Goal: Task Accomplishment & Management: Complete application form

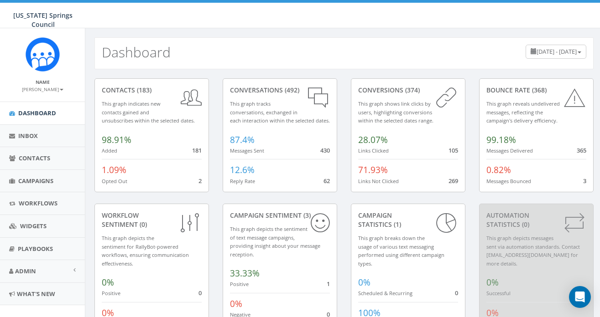
click at [525, 45] on div "June 13, 2025 - September 11, 2025" at bounding box center [555, 52] width 61 height 14
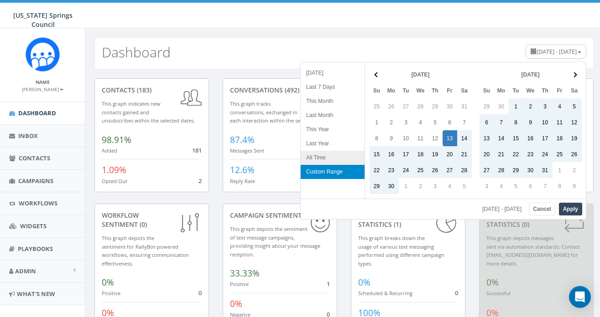
click at [329, 157] on li "All Time" at bounding box center [332, 158] width 64 height 14
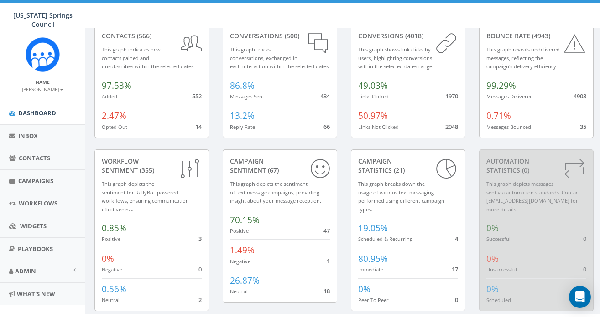
scroll to position [69, 0]
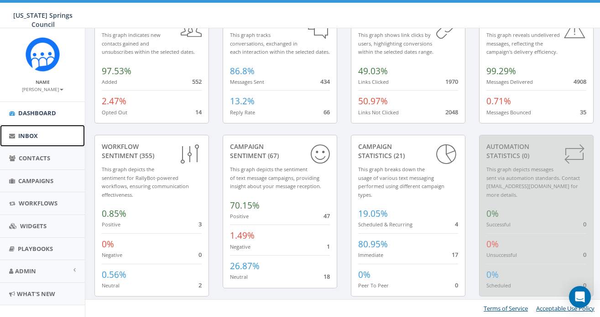
click at [31, 139] on span "Inbox" at bounding box center [28, 136] width 20 height 8
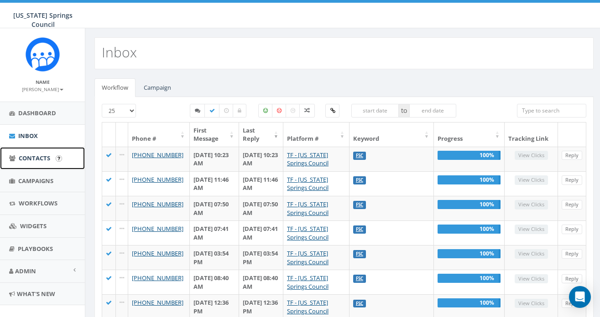
click at [18, 154] on link "Contacts" at bounding box center [42, 158] width 85 height 22
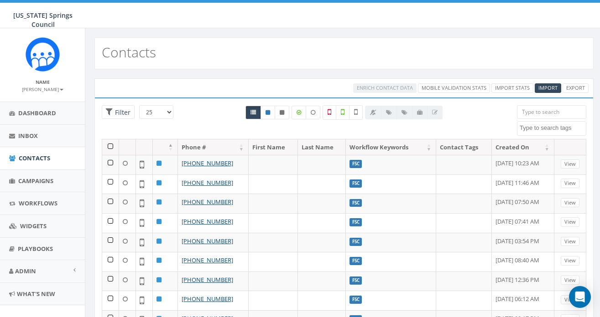
select select
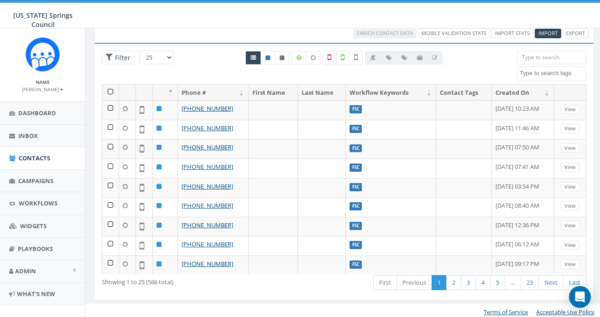
scroll to position [55, 0]
click at [527, 282] on link "23" at bounding box center [529, 282] width 18 height 15
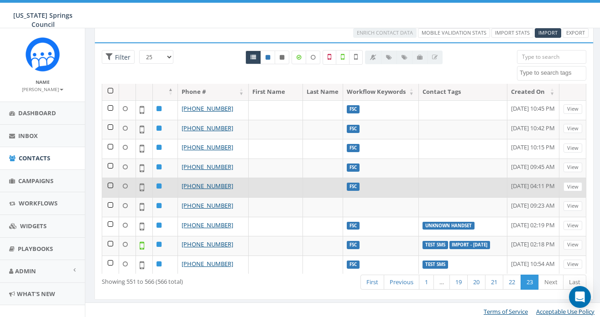
scroll to position [232, 0]
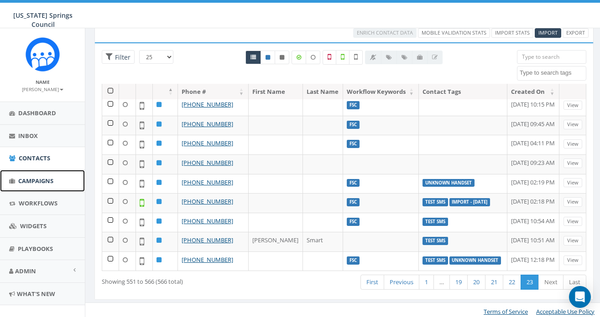
click at [51, 184] on span "Campaigns" at bounding box center [35, 181] width 35 height 8
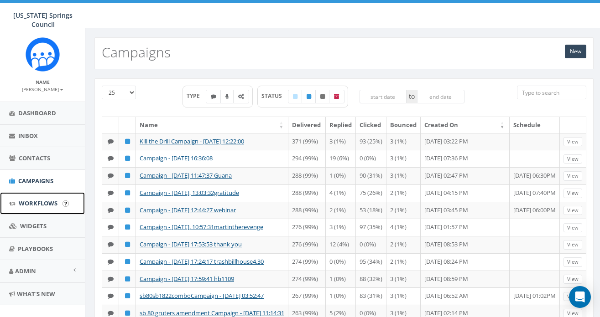
click at [50, 203] on span "Workflows" at bounding box center [38, 203] width 39 height 8
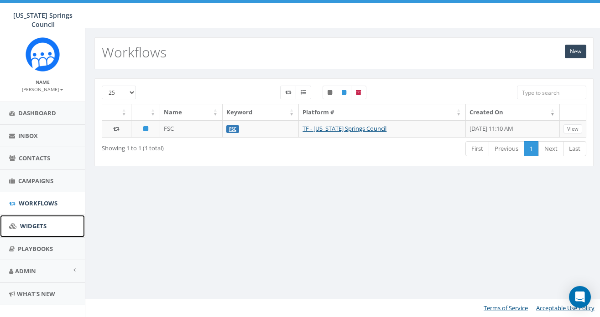
click at [53, 223] on link "Widgets" at bounding box center [42, 226] width 85 height 22
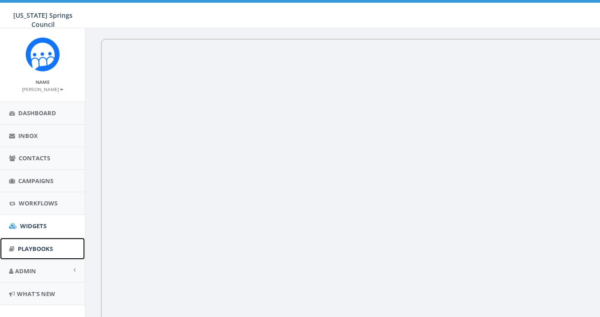
click at [51, 250] on span "Playbooks" at bounding box center [35, 249] width 35 height 8
click at [35, 183] on span "Campaigns" at bounding box center [35, 181] width 35 height 8
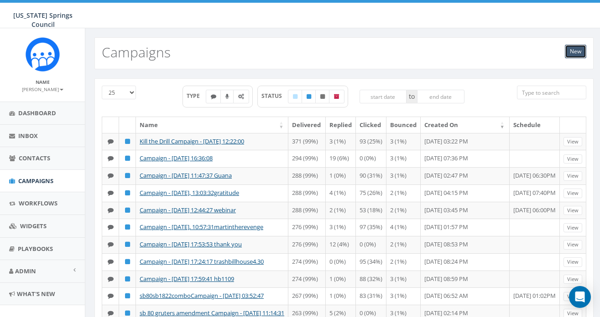
click at [570, 55] on link "New" at bounding box center [574, 52] width 21 height 14
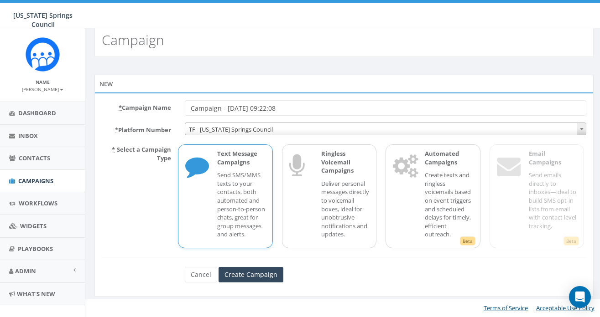
scroll to position [20, 0]
click at [237, 172] on p "Send SMS/MMS texts to your contacts, both automated and person-to-person chats,…" at bounding box center [241, 205] width 48 height 68
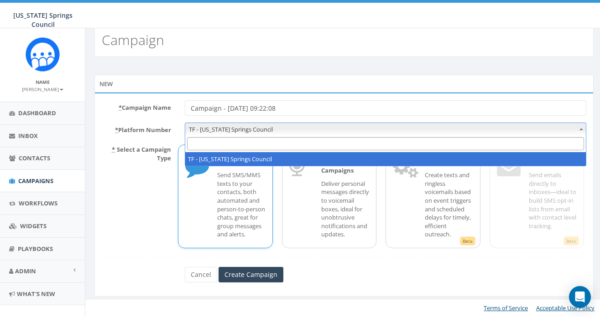
click at [247, 125] on span "TF - [US_STATE] Springs Council" at bounding box center [385, 129] width 400 height 13
click at [121, 160] on p "* Select a Campaign Type" at bounding box center [136, 195] width 83 height 106
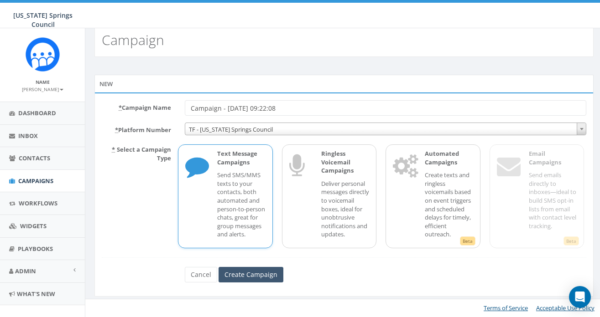
scroll to position [21, 0]
click at [253, 276] on input "Create Campaign" at bounding box center [250, 275] width 65 height 16
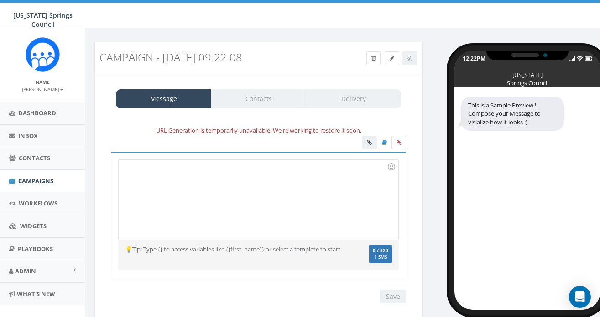
scroll to position [5, 0]
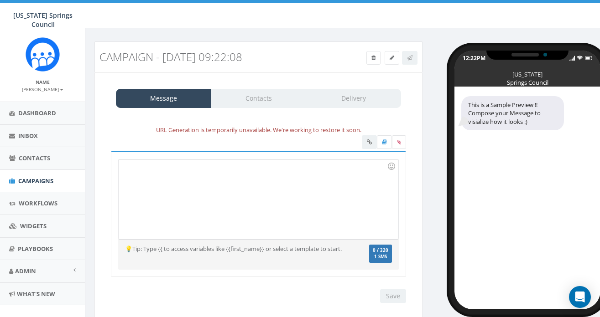
click at [251, 93] on div "Message Contacts Delivery" at bounding box center [258, 98] width 285 height 19
click at [194, 134] on div "URL Generation is temporarily unavailable. We're working to restore it soon." at bounding box center [258, 130] width 309 height 10
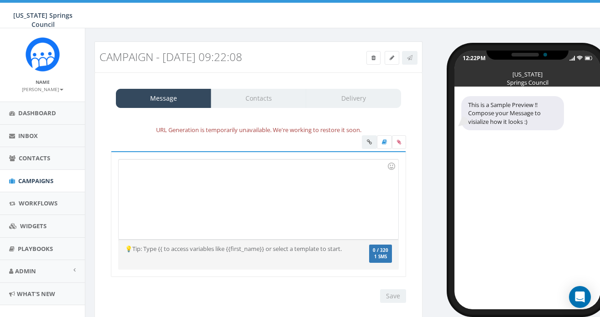
click at [186, 178] on div at bounding box center [258, 200] width 279 height 80
click at [386, 140] on icon at bounding box center [384, 142] width 5 height 5
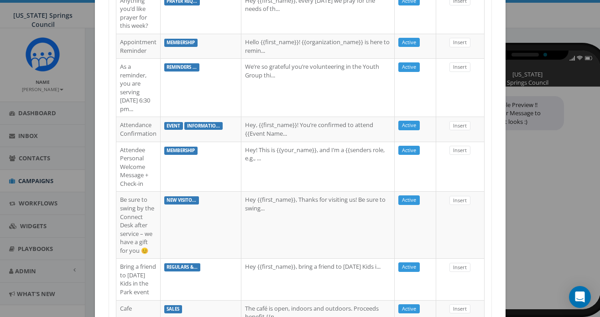
scroll to position [285, 0]
click at [546, 171] on div "Add a Message Template 25 50 100 Active Inactive Name Message Type Message Stat…" at bounding box center [300, 158] width 600 height 317
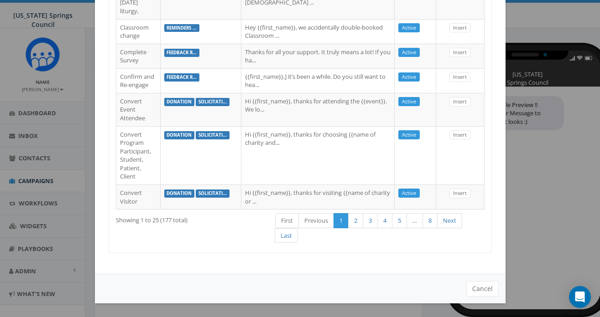
scroll to position [27, 0]
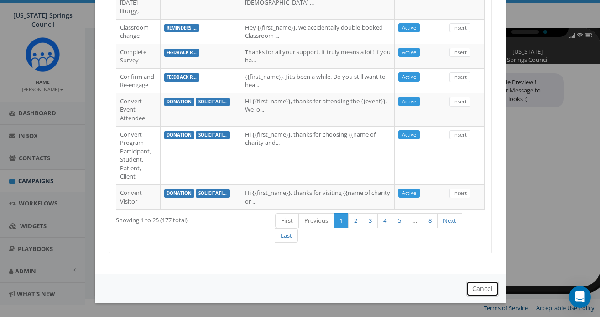
click at [485, 287] on button "Cancel" at bounding box center [482, 289] width 32 height 16
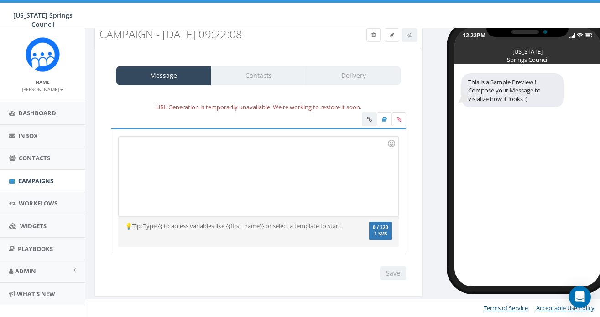
click at [400, 124] on label at bounding box center [399, 120] width 14 height 14
click at [0, 0] on input "file" at bounding box center [0, 0] width 0 height 0
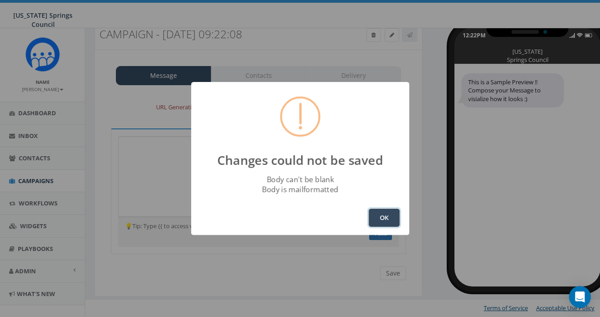
click at [378, 223] on button "OK" at bounding box center [383, 218] width 31 height 18
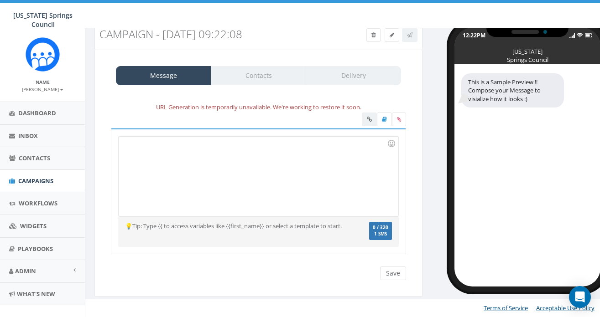
click at [291, 169] on div at bounding box center [258, 177] width 279 height 80
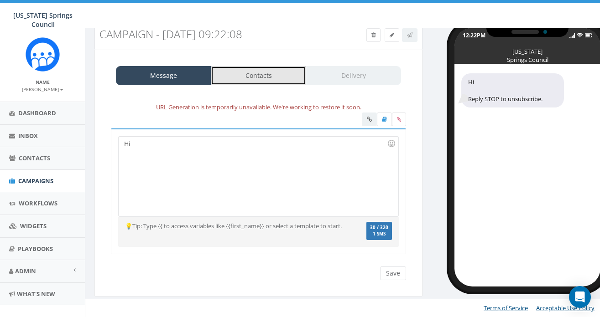
click at [275, 73] on link "Contacts" at bounding box center [258, 75] width 95 height 19
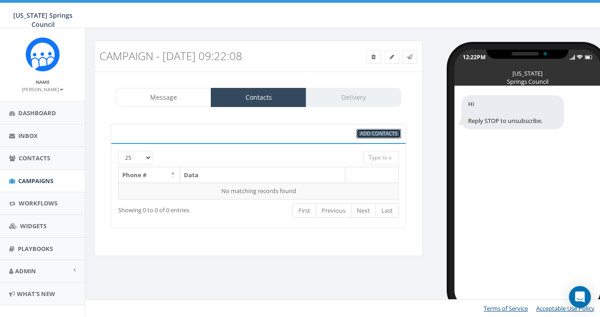
click at [364, 136] on span "Add Contacts" at bounding box center [378, 133] width 37 height 7
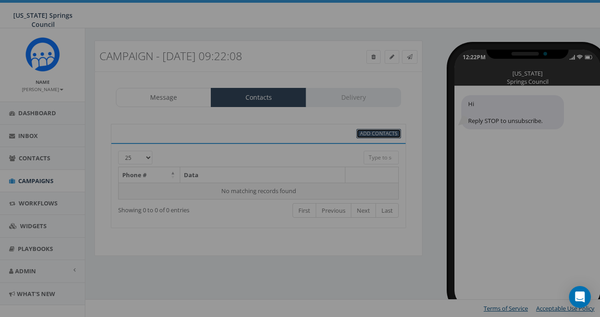
scroll to position [0, 0]
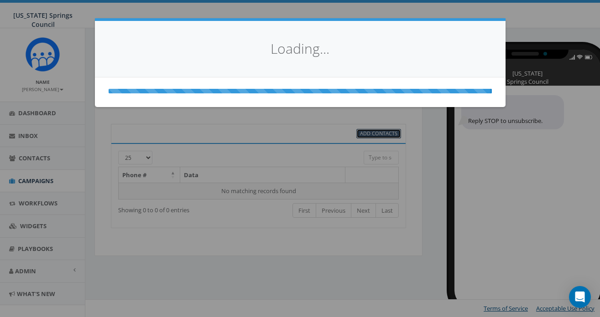
select select
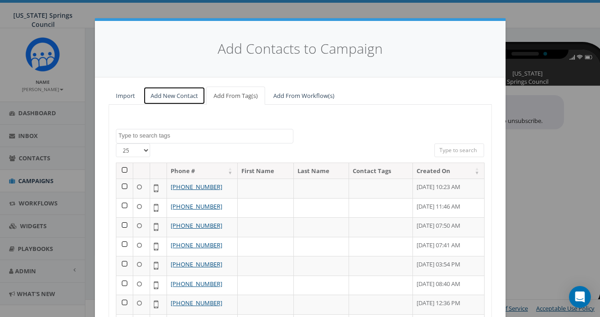
click at [151, 96] on link "Add New Contact" at bounding box center [174, 96] width 62 height 19
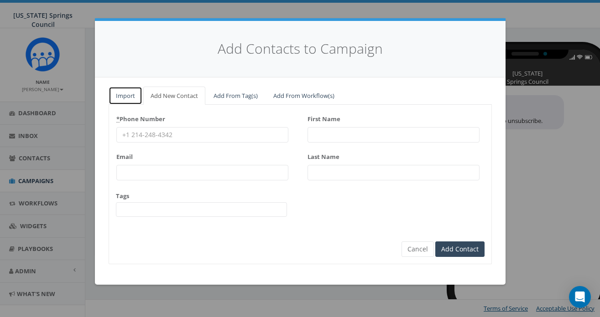
click at [125, 101] on link "Import" at bounding box center [126, 96] width 34 height 19
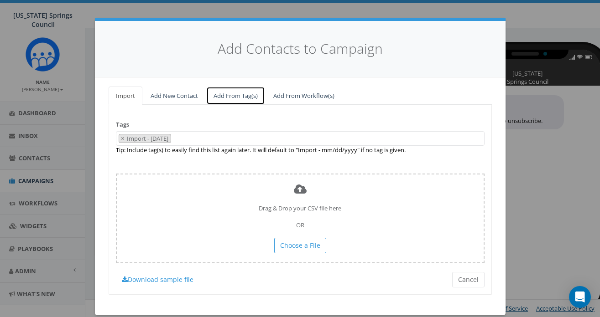
click at [249, 88] on link "Add From Tag(s)" at bounding box center [235, 96] width 59 height 19
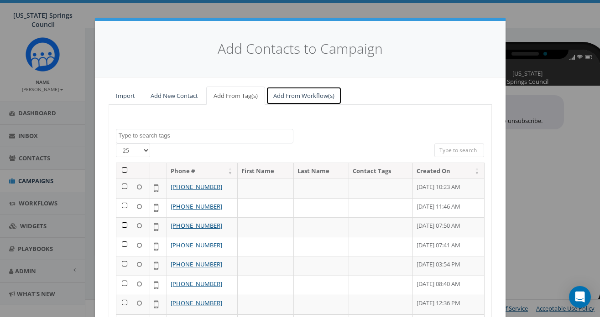
click at [302, 98] on link "Add From Workflow(s)" at bounding box center [304, 96] width 76 height 19
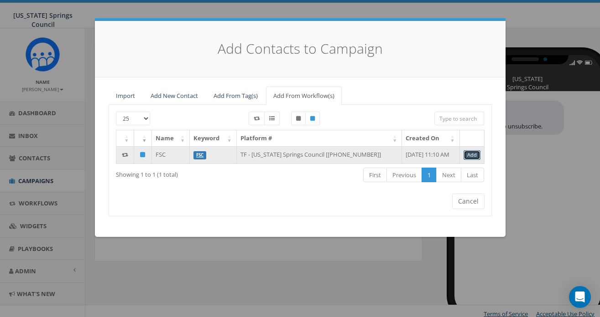
click at [467, 156] on link "Add" at bounding box center [471, 155] width 17 height 10
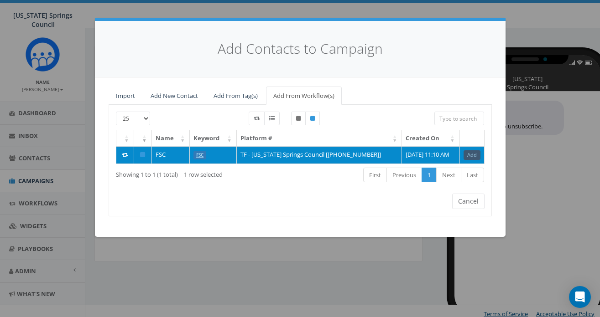
scroll to position [5, 0]
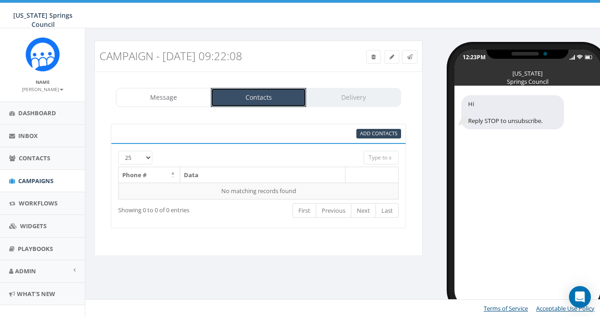
click at [284, 98] on link "Contacts" at bounding box center [258, 97] width 95 height 19
click at [372, 56] on icon at bounding box center [373, 56] width 4 height 5
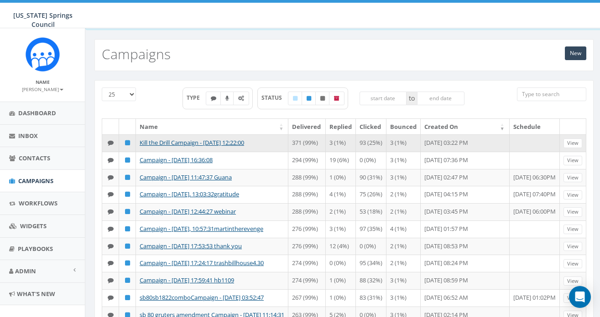
scroll to position [22, 0]
click at [578, 148] on td "View" at bounding box center [572, 142] width 26 height 17
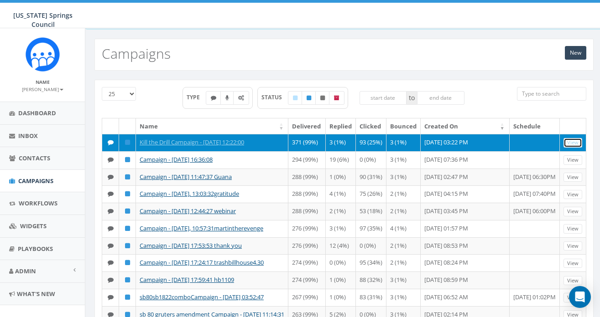
click at [573, 141] on link "View" at bounding box center [572, 143] width 19 height 10
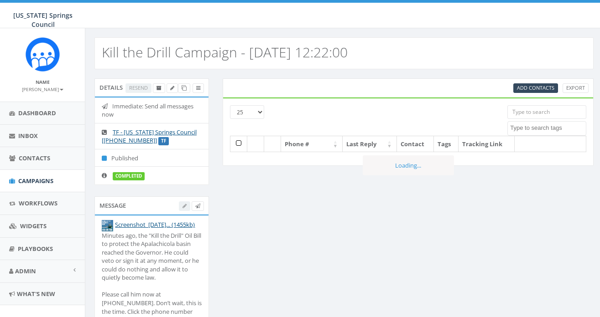
select select
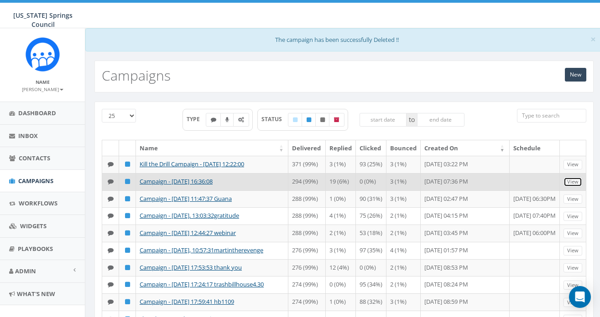
click at [574, 187] on link "View" at bounding box center [572, 182] width 19 height 10
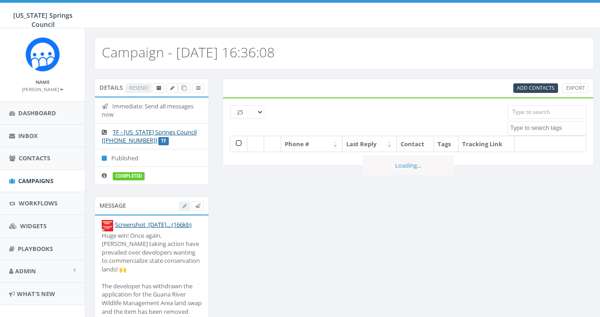
select select
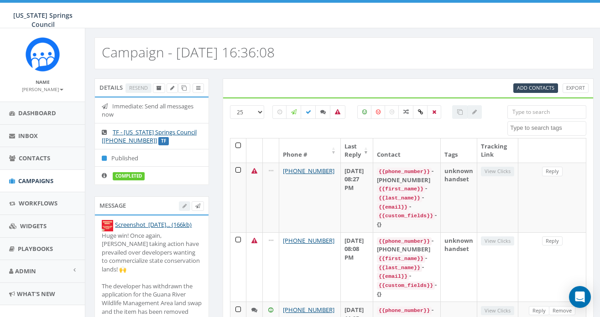
click at [354, 155] on th "Last Reply" at bounding box center [357, 151] width 32 height 24
click at [355, 155] on th "Last Reply" at bounding box center [357, 151] width 32 height 24
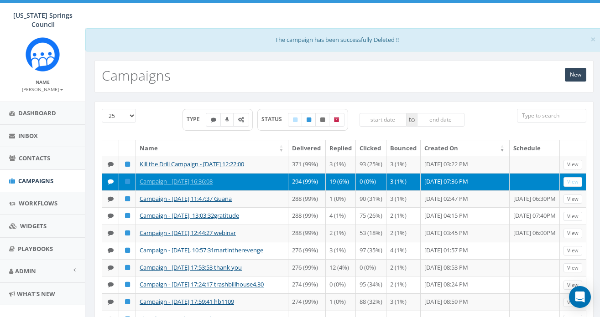
click at [333, 190] on td "19 (6%)" at bounding box center [341, 181] width 30 height 17
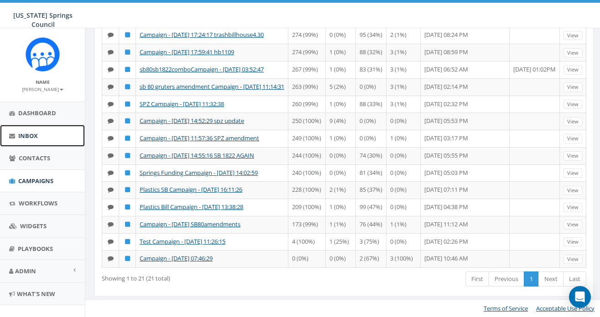
click at [26, 127] on link "Inbox" at bounding box center [42, 136] width 85 height 22
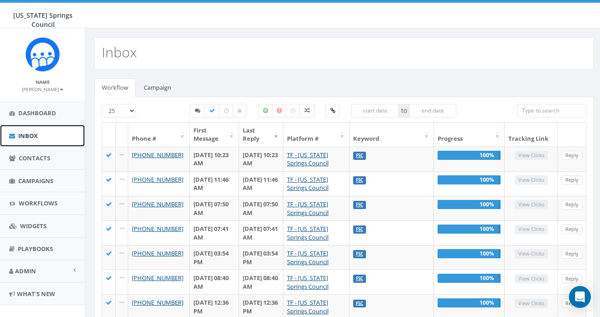
click at [26, 140] on link "Inbox" at bounding box center [42, 136] width 85 height 22
click at [27, 113] on span "Dashboard" at bounding box center [37, 113] width 38 height 8
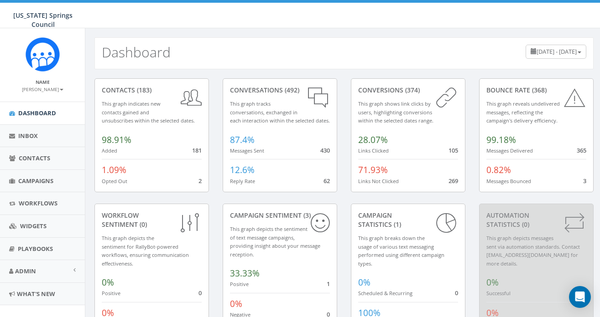
scroll to position [16, 0]
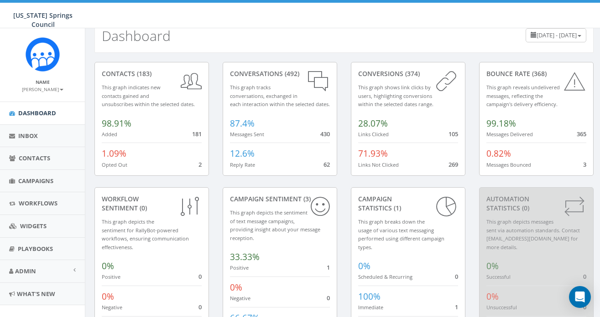
click at [243, 158] on span "12.6%" at bounding box center [242, 154] width 25 height 12
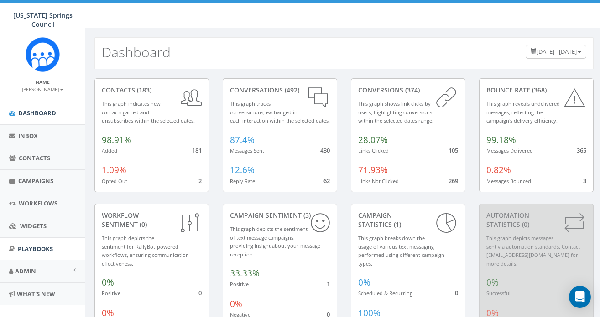
scroll to position [14, 0]
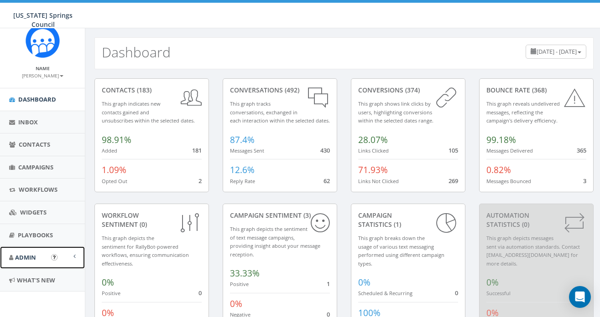
click at [72, 258] on link "Admin" at bounding box center [42, 258] width 85 height 22
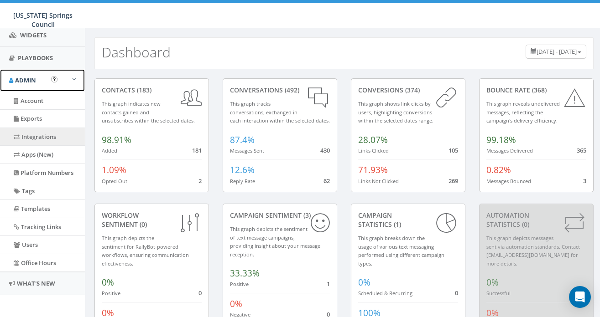
scroll to position [192, 0]
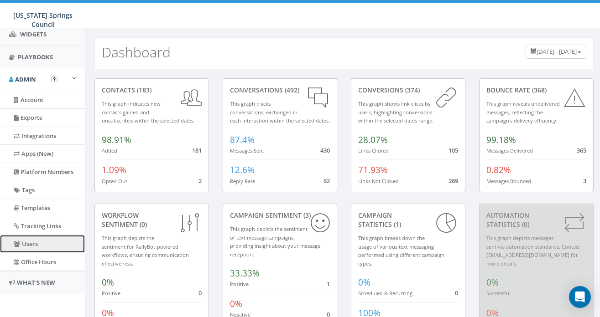
click at [38, 249] on link "Users" at bounding box center [42, 244] width 85 height 18
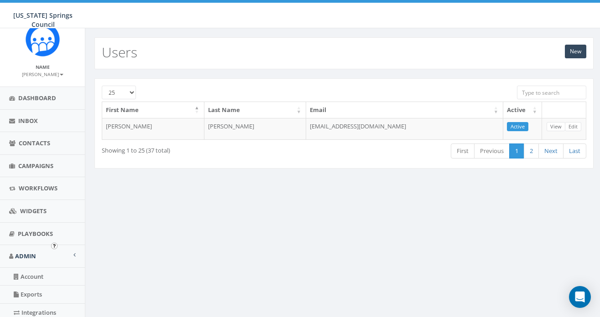
scroll to position [15, 0]
click at [45, 148] on link "Contacts" at bounding box center [42, 144] width 85 height 22
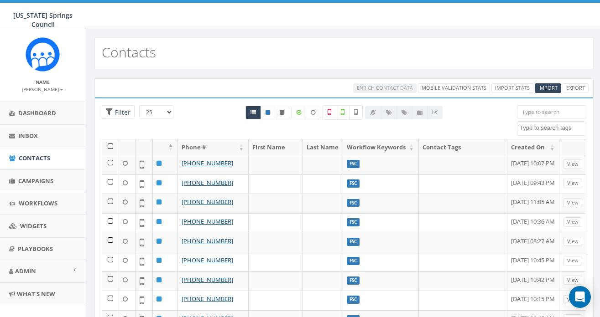
select select
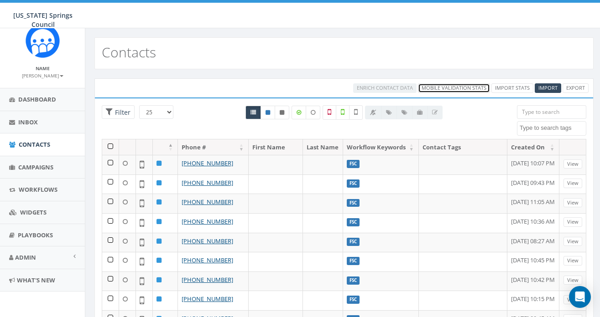
click at [459, 88] on link "Mobile Validation Stats" at bounding box center [454, 88] width 72 height 10
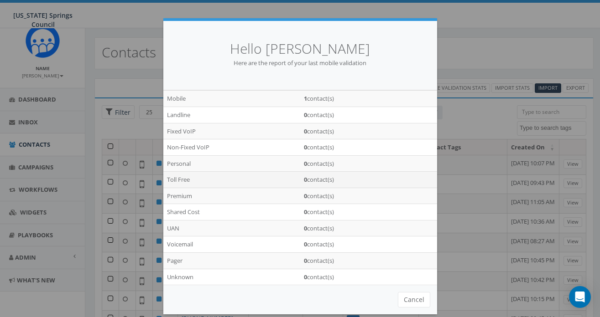
scroll to position [11, 0]
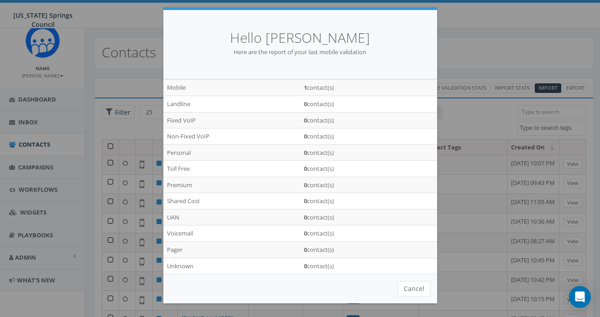
click at [477, 52] on div "Hello [PERSON_NAME] Here are the report of your last mobile validation Mobile 1…" at bounding box center [300, 158] width 600 height 317
click at [416, 293] on button "Cancel" at bounding box center [414, 289] width 32 height 16
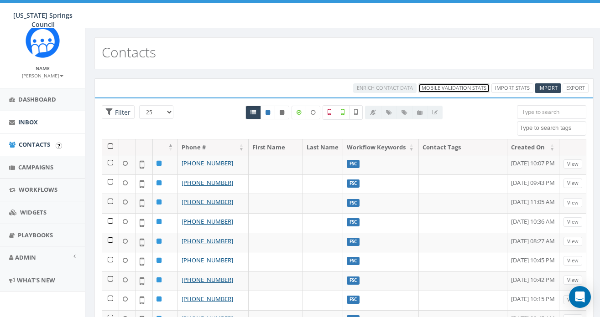
scroll to position [0, 0]
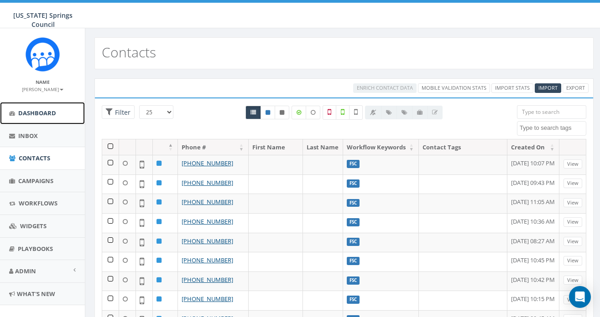
click at [46, 113] on span "Dashboard" at bounding box center [37, 113] width 38 height 8
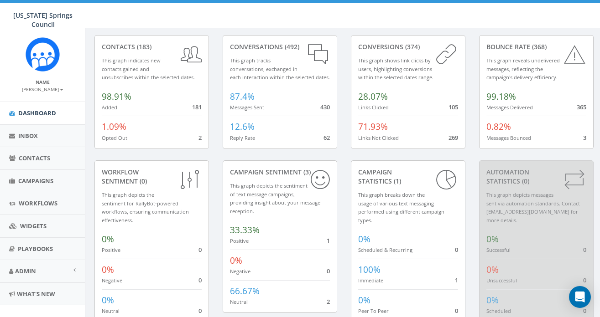
scroll to position [31, 0]
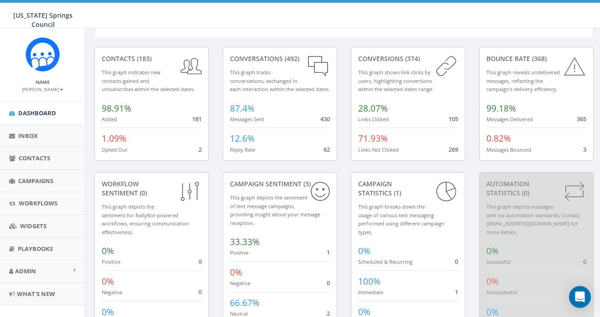
click at [50, 91] on small "[PERSON_NAME]" at bounding box center [42, 89] width 41 height 6
click at [64, 57] on div "Name Brenda Wells Profile Sign Out" at bounding box center [42, 64] width 85 height 73
click at [47, 20] on div "[US_STATE] Springs Council" at bounding box center [41, 16] width 82 height 26
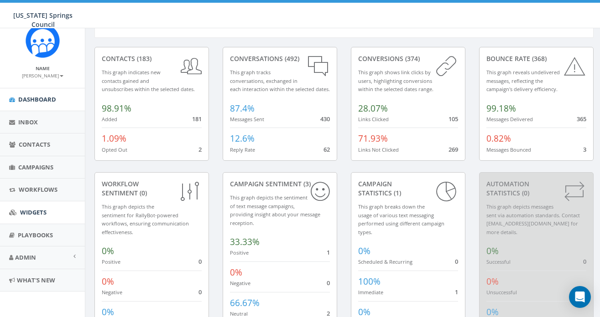
scroll to position [13, 0]
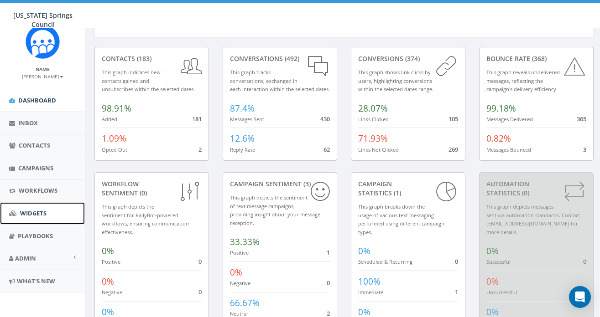
click at [34, 215] on span "Widgets" at bounding box center [33, 213] width 26 height 8
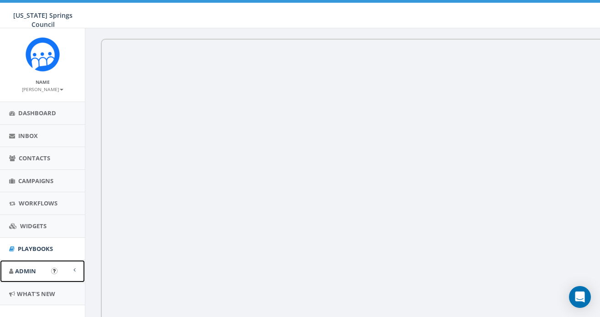
click at [75, 268] on span at bounding box center [74, 270] width 2 height 6
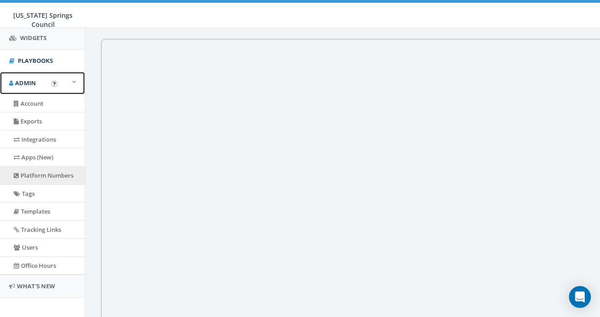
scroll to position [190, 0]
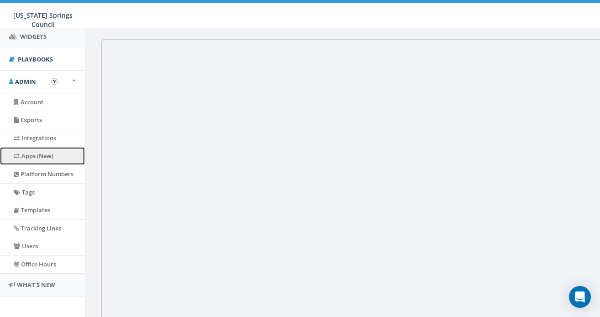
click at [33, 151] on link "Apps (New)" at bounding box center [42, 156] width 85 height 18
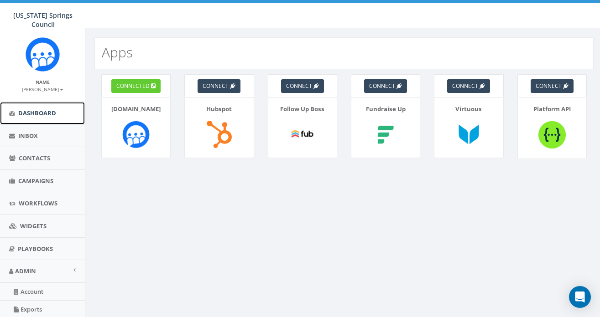
click at [61, 109] on link "Dashboard" at bounding box center [42, 113] width 85 height 22
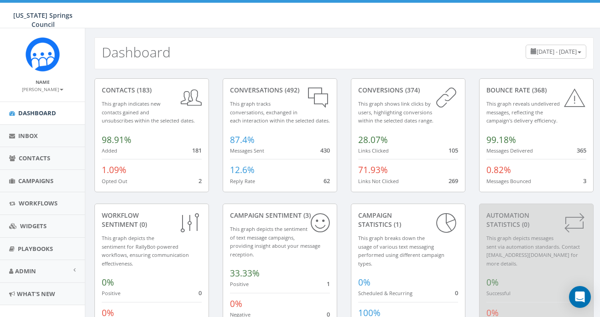
click at [532, 47] on div "[DATE] - [DATE]" at bounding box center [555, 52] width 61 height 14
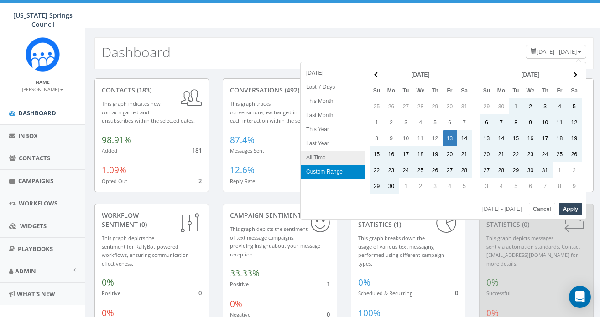
click at [336, 159] on li "All Time" at bounding box center [332, 158] width 64 height 14
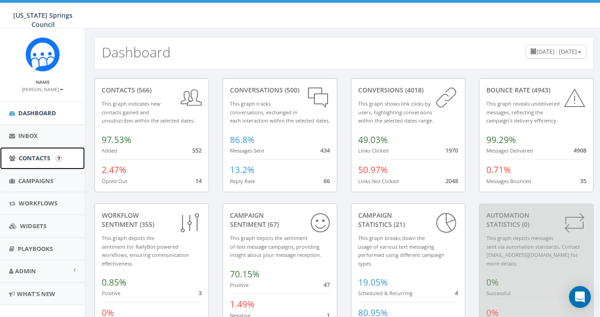
click at [43, 154] on span "Contacts" at bounding box center [34, 158] width 31 height 8
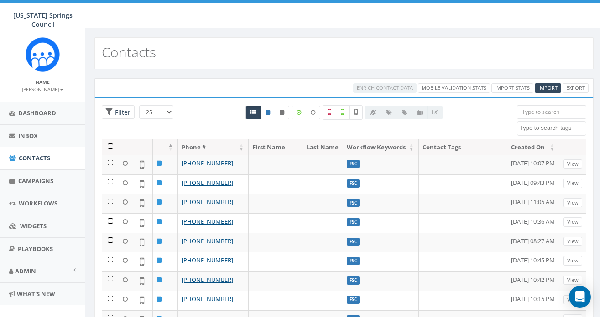
select select
click at [109, 117] on span "Filter" at bounding box center [118, 112] width 33 height 14
radio input "true"
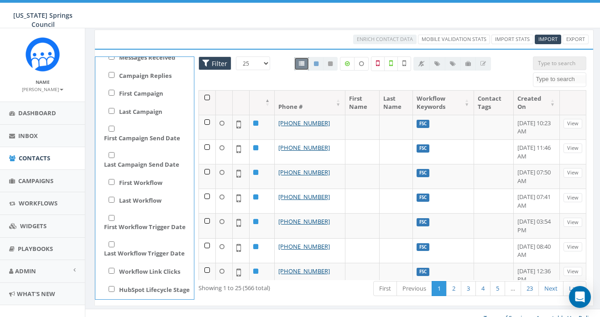
scroll to position [55, 0]
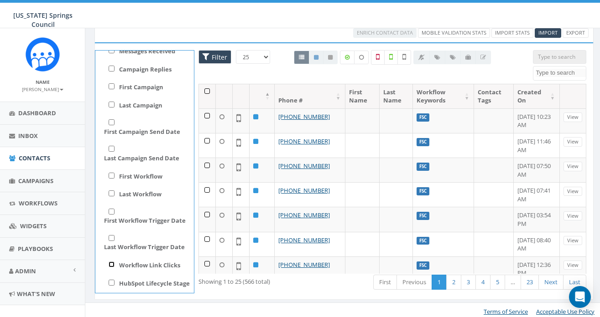
click at [112, 265] on input "Workflow Link Clicks" at bounding box center [112, 265] width 6 height 6
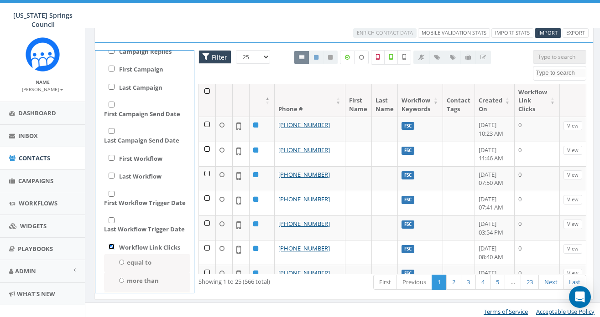
scroll to position [304, 0]
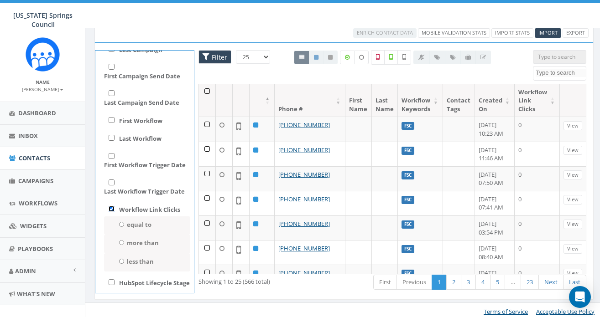
click at [110, 208] on input "Workflow Link Clicks" at bounding box center [112, 209] width 6 height 6
checkbox input "false"
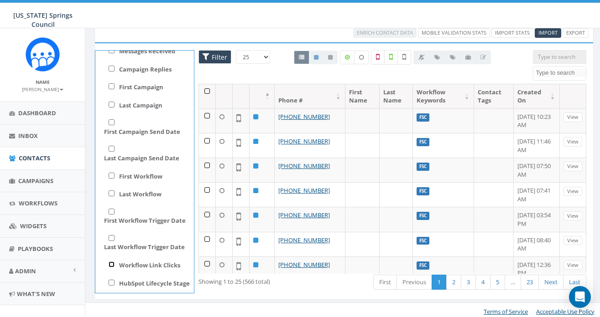
scroll to position [249, 0]
click at [41, 155] on span "Contacts" at bounding box center [34, 158] width 31 height 8
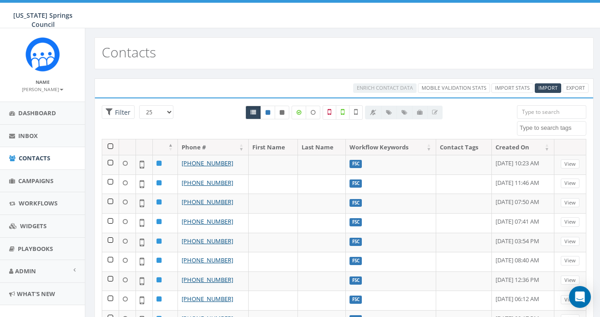
select select
click at [110, 146] on th at bounding box center [110, 148] width 17 height 16
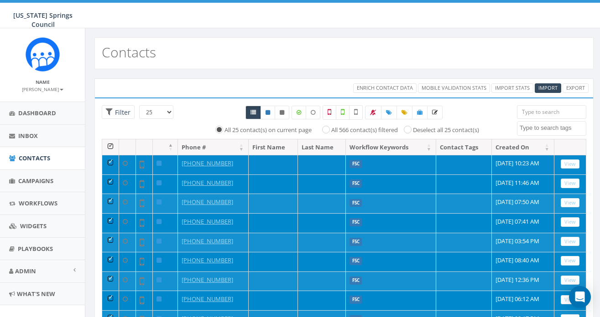
click at [111, 163] on td at bounding box center [110, 165] width 17 height 20
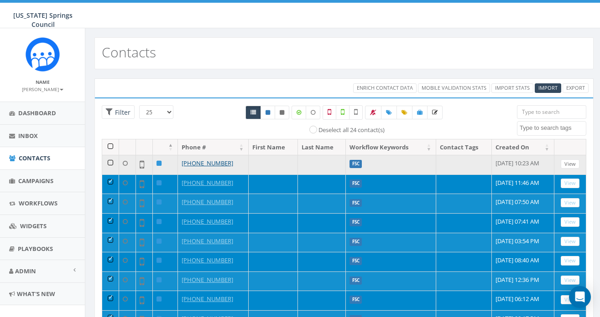
click at [110, 164] on td at bounding box center [110, 165] width 17 height 20
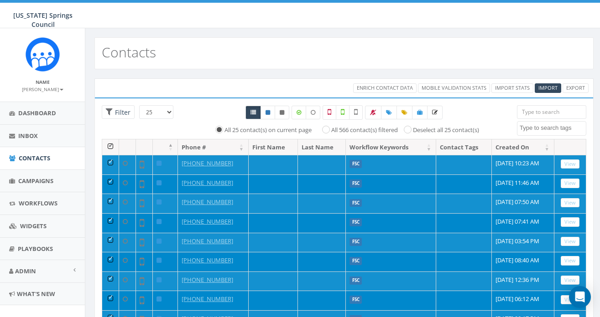
click at [112, 145] on th at bounding box center [110, 148] width 17 height 16
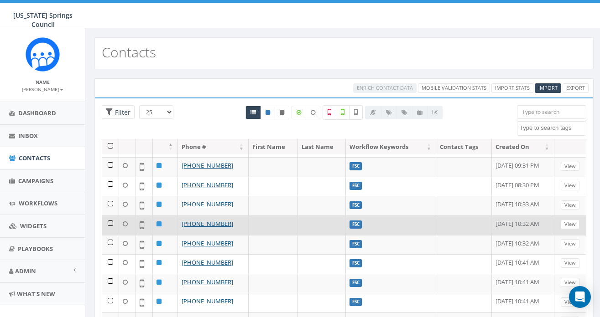
scroll to position [58, 0]
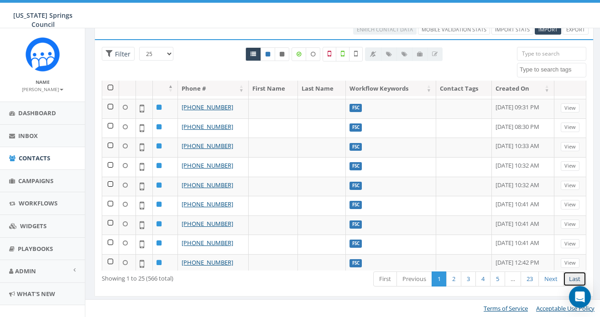
click at [572, 278] on link "Last" at bounding box center [574, 279] width 23 height 15
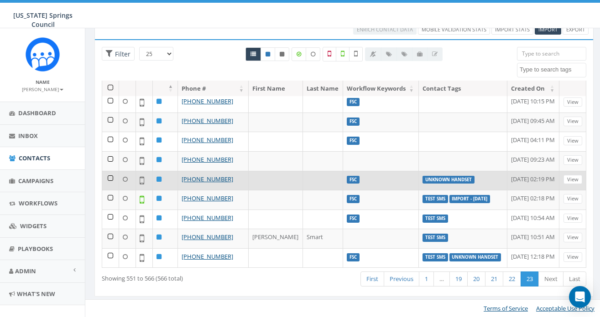
scroll to position [232, 0]
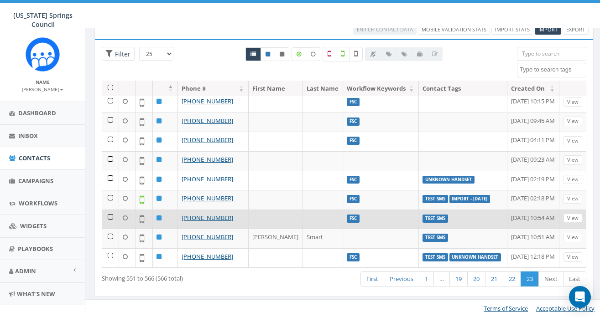
click at [109, 210] on td at bounding box center [110, 220] width 17 height 20
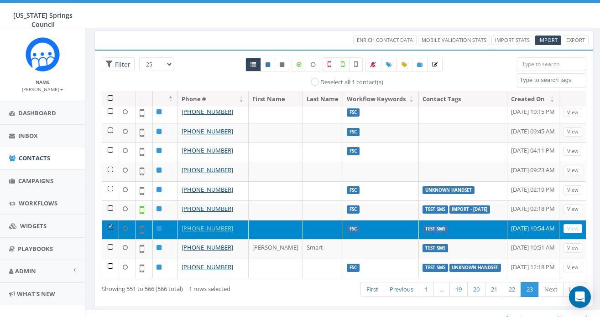
scroll to position [45, 0]
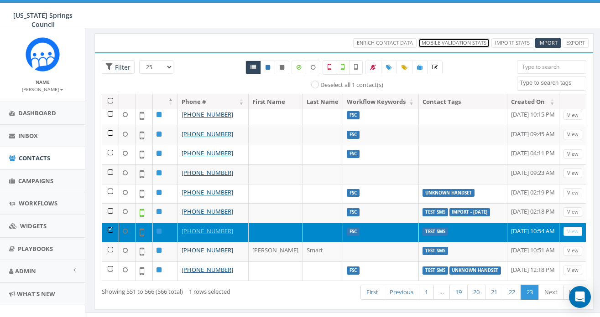
click at [461, 43] on link "Mobile Validation Stats" at bounding box center [454, 43] width 72 height 10
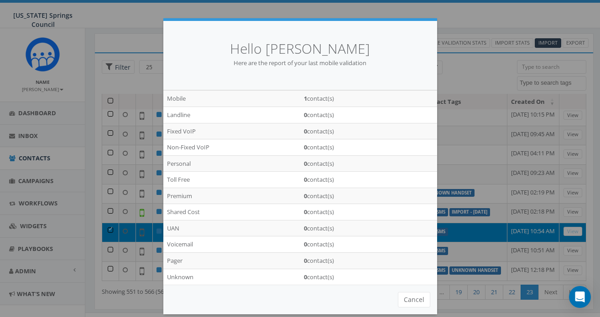
click at [473, 72] on div "Hello Brenda Wells Here are the report of your last mobile validation Mobile 1 …" at bounding box center [300, 158] width 600 height 317
click at [407, 300] on button "Cancel" at bounding box center [414, 300] width 32 height 16
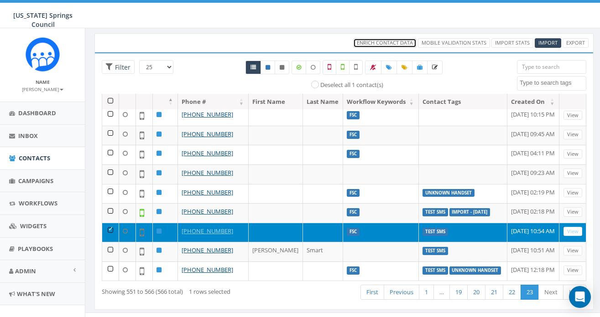
click at [391, 45] on span "Enrich Contact Data" at bounding box center [385, 42] width 56 height 7
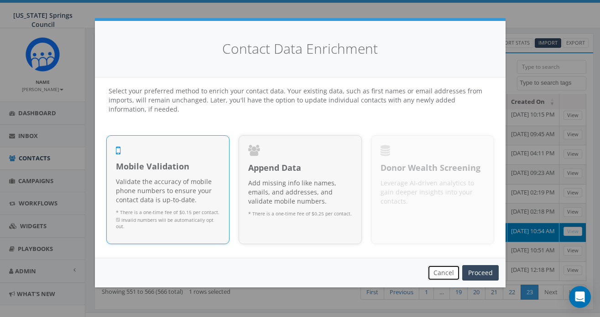
click at [445, 278] on button "Cancel" at bounding box center [443, 273] width 32 height 16
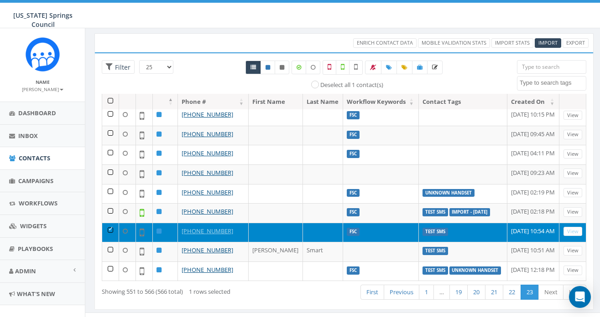
click at [111, 223] on td at bounding box center [110, 233] width 17 height 20
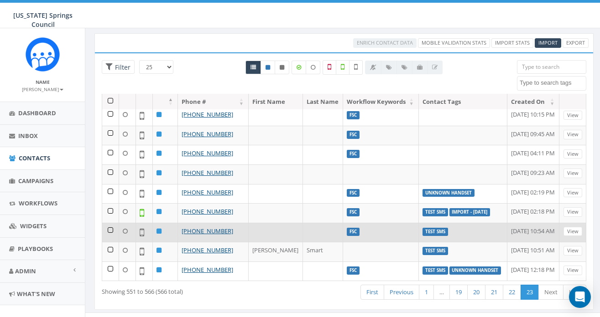
click at [111, 223] on td at bounding box center [110, 233] width 17 height 20
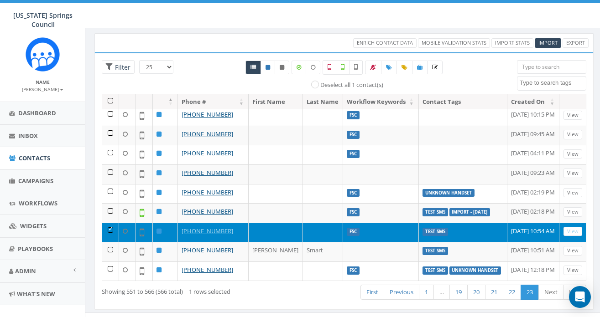
click at [111, 223] on td at bounding box center [110, 233] width 17 height 20
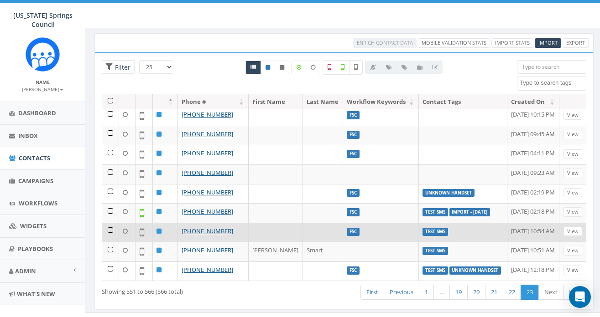
click at [111, 223] on td at bounding box center [110, 233] width 17 height 20
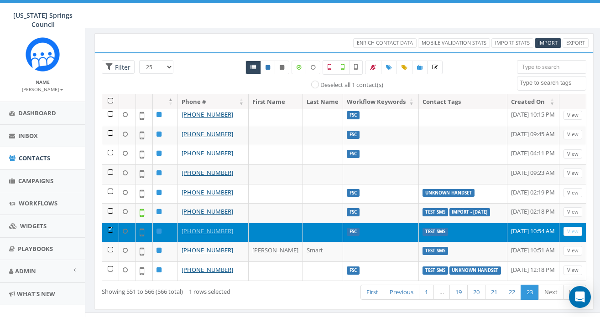
click at [111, 223] on td at bounding box center [110, 233] width 17 height 20
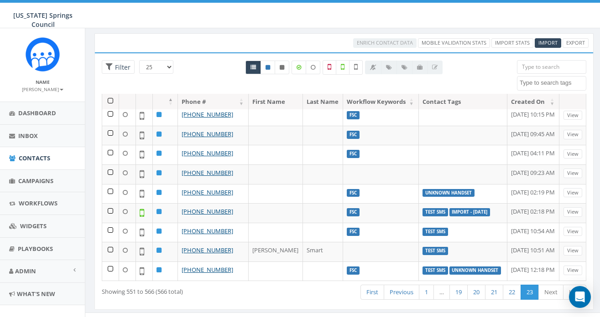
click at [110, 101] on th at bounding box center [110, 102] width 17 height 16
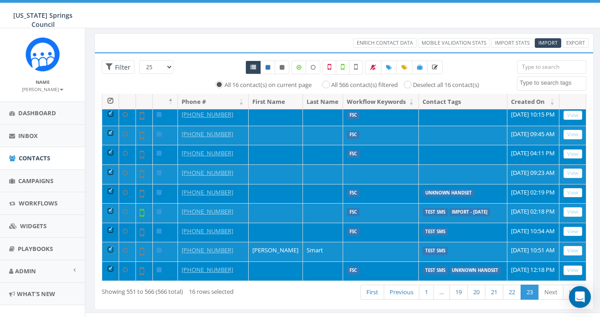
click at [110, 101] on th at bounding box center [110, 102] width 17 height 16
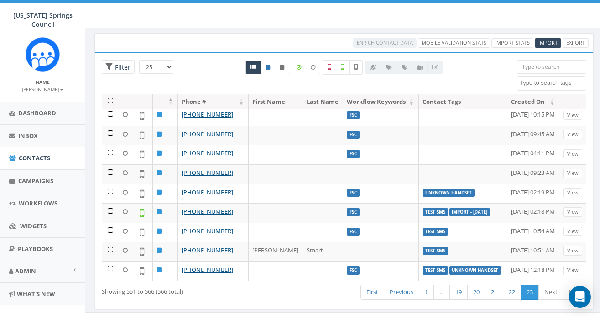
click at [110, 101] on th at bounding box center [110, 102] width 17 height 16
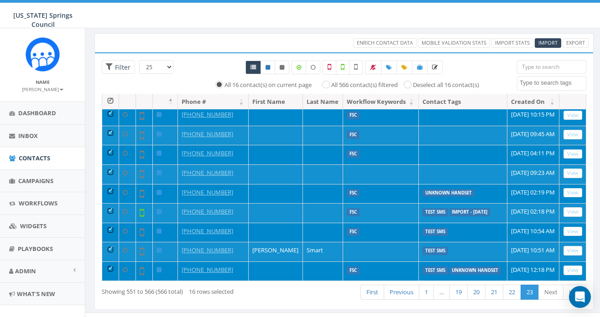
click at [110, 101] on th at bounding box center [110, 102] width 17 height 16
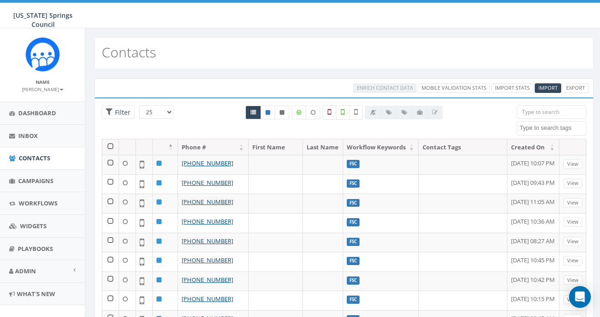
scroll to position [58, 0]
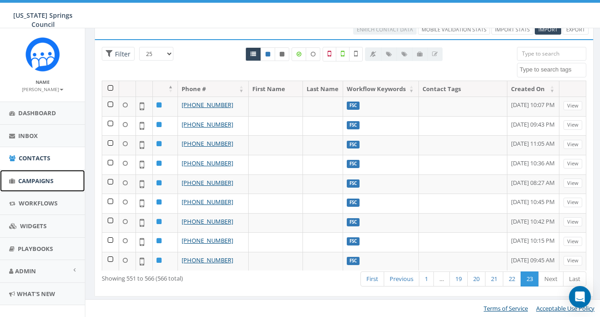
click at [36, 184] on span "Campaigns" at bounding box center [35, 181] width 35 height 8
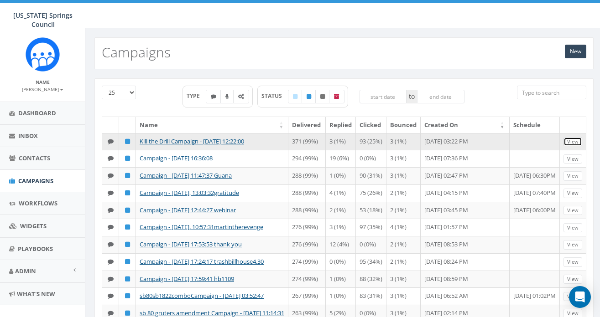
click at [573, 145] on link "View" at bounding box center [572, 142] width 19 height 10
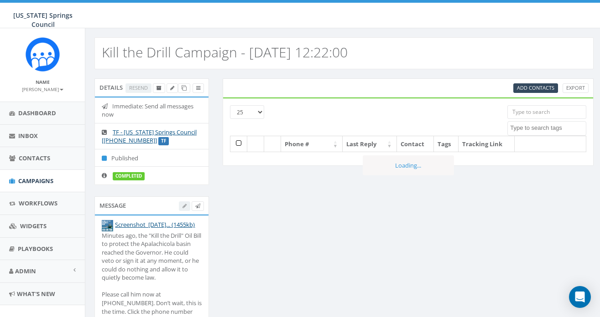
select select
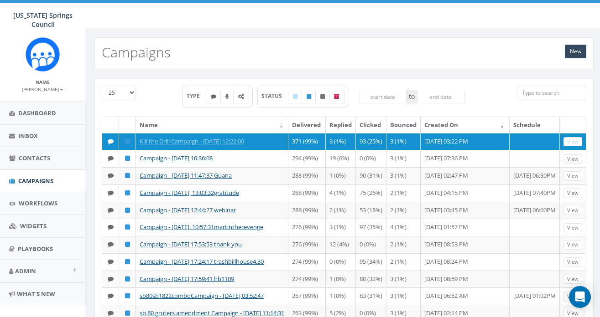
click at [501, 93] on div "TYPE STATUS to" at bounding box center [322, 101] width 373 height 31
click at [153, 99] on div "TYPE STATUS to" at bounding box center [322, 101] width 373 height 31
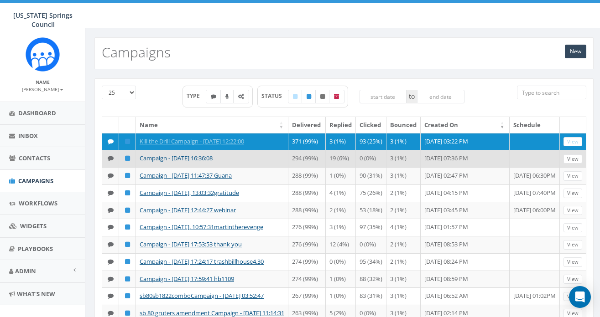
click at [270, 167] on td "Campaign - [DATE] 16:36:08" at bounding box center [212, 158] width 152 height 17
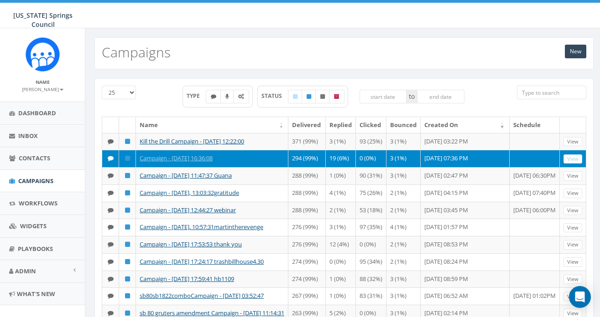
click at [270, 167] on td "Campaign - [DATE] 16:36:08" at bounding box center [212, 158] width 152 height 17
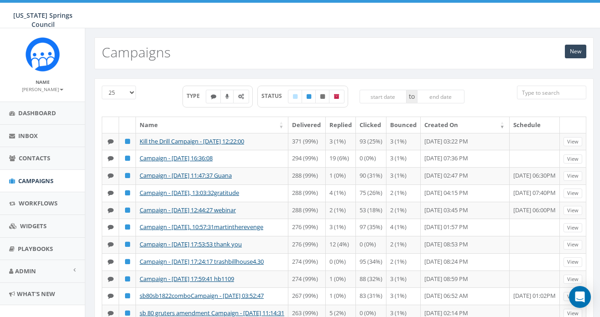
click at [460, 52] on div "New Campaigns" at bounding box center [343, 53] width 499 height 32
click at [572, 52] on link "New" at bounding box center [574, 52] width 21 height 14
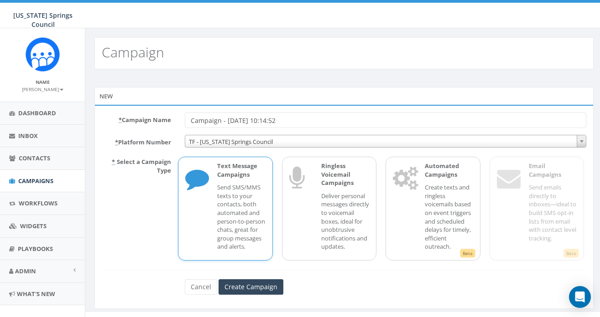
click at [247, 209] on p "Send SMS/MMS texts to your contacts, both automated and person-to-person chats,…" at bounding box center [241, 217] width 48 height 68
click at [253, 295] on input "Create Campaign" at bounding box center [250, 287] width 65 height 16
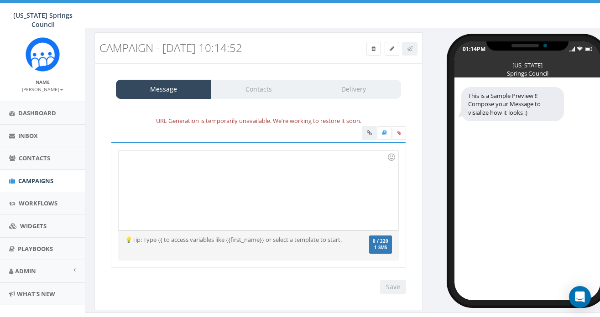
scroll to position [27, 0]
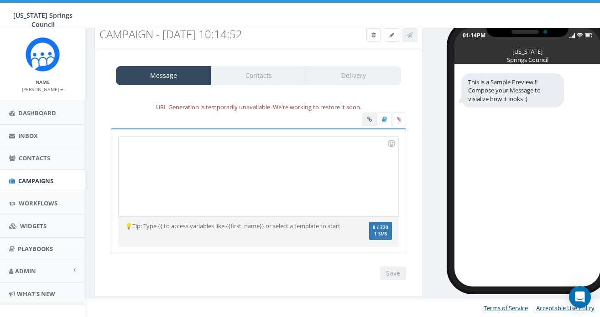
click at [259, 80] on div "Message Contacts Delivery" at bounding box center [258, 75] width 285 height 19
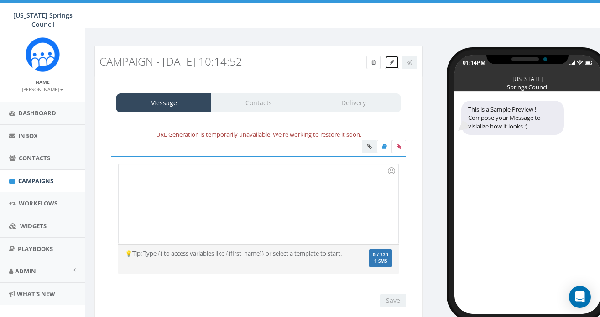
click at [393, 65] on span at bounding box center [391, 62] width 5 height 8
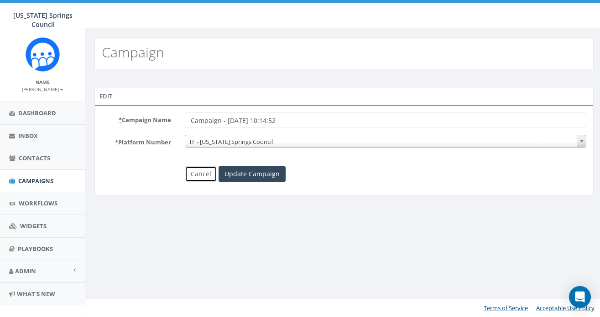
click at [204, 171] on link "Cancel" at bounding box center [201, 174] width 32 height 16
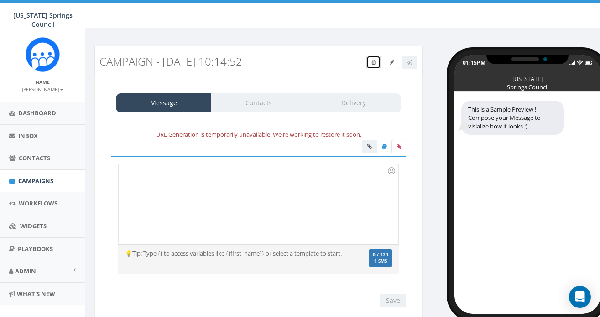
click at [371, 57] on link at bounding box center [373, 63] width 14 height 14
